Goal: Find specific page/section: Find specific page/section

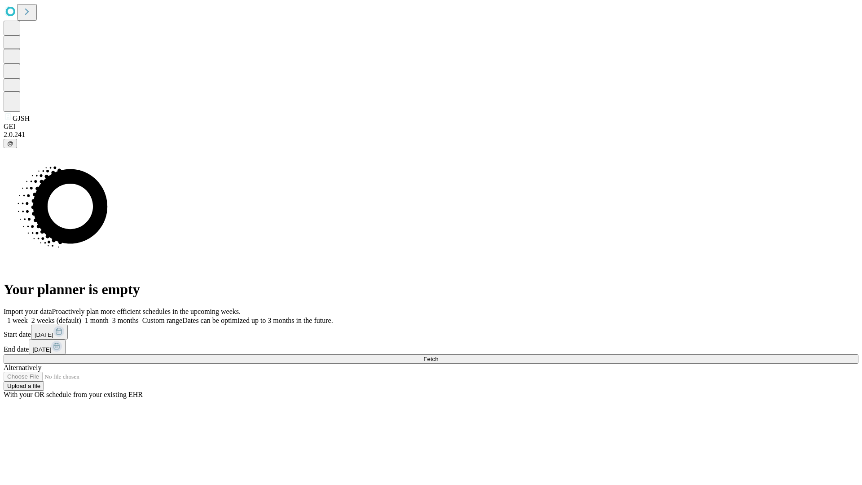
click at [438, 355] on span "Fetch" at bounding box center [430, 358] width 15 height 7
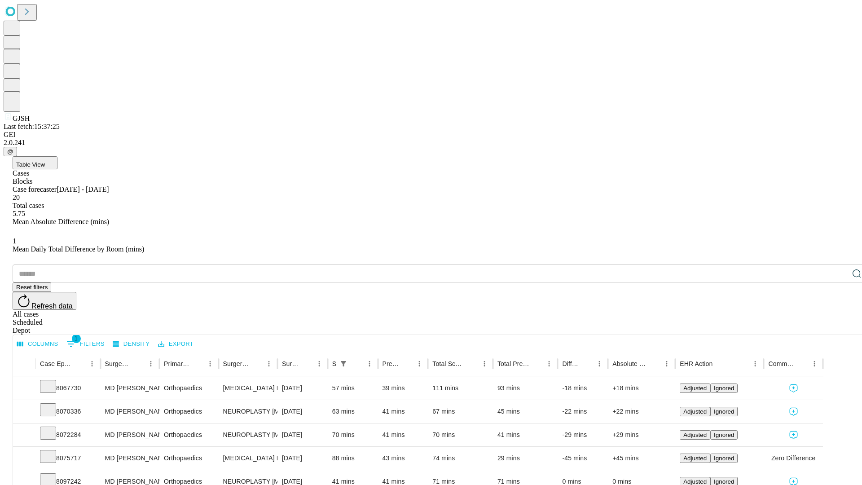
scroll to position [30, 0]
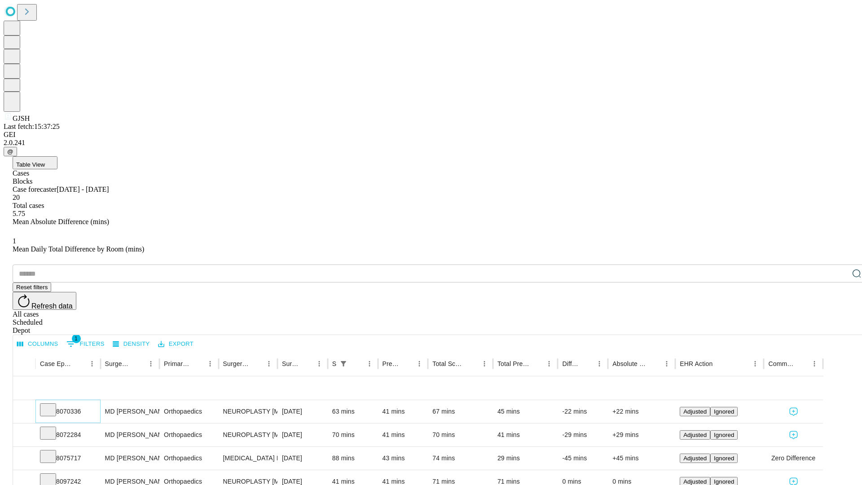
click at [53, 404] on icon at bounding box center [48, 408] width 9 height 9
